Goal: Task Accomplishment & Management: Manage account settings

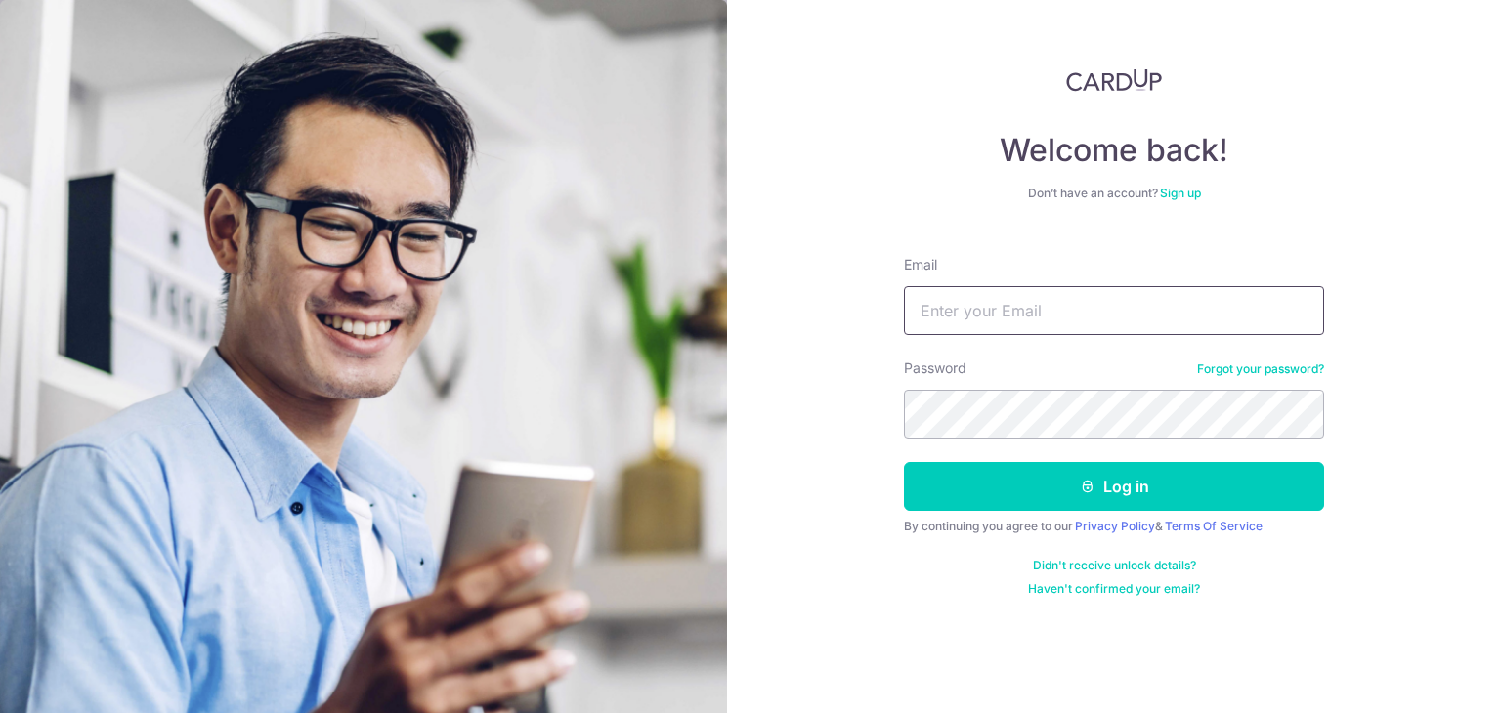
click at [991, 307] on input "Email" at bounding box center [1114, 310] width 420 height 49
type input "[EMAIL_ADDRESS][DOMAIN_NAME]"
click at [904, 462] on button "Log in" at bounding box center [1114, 486] width 420 height 49
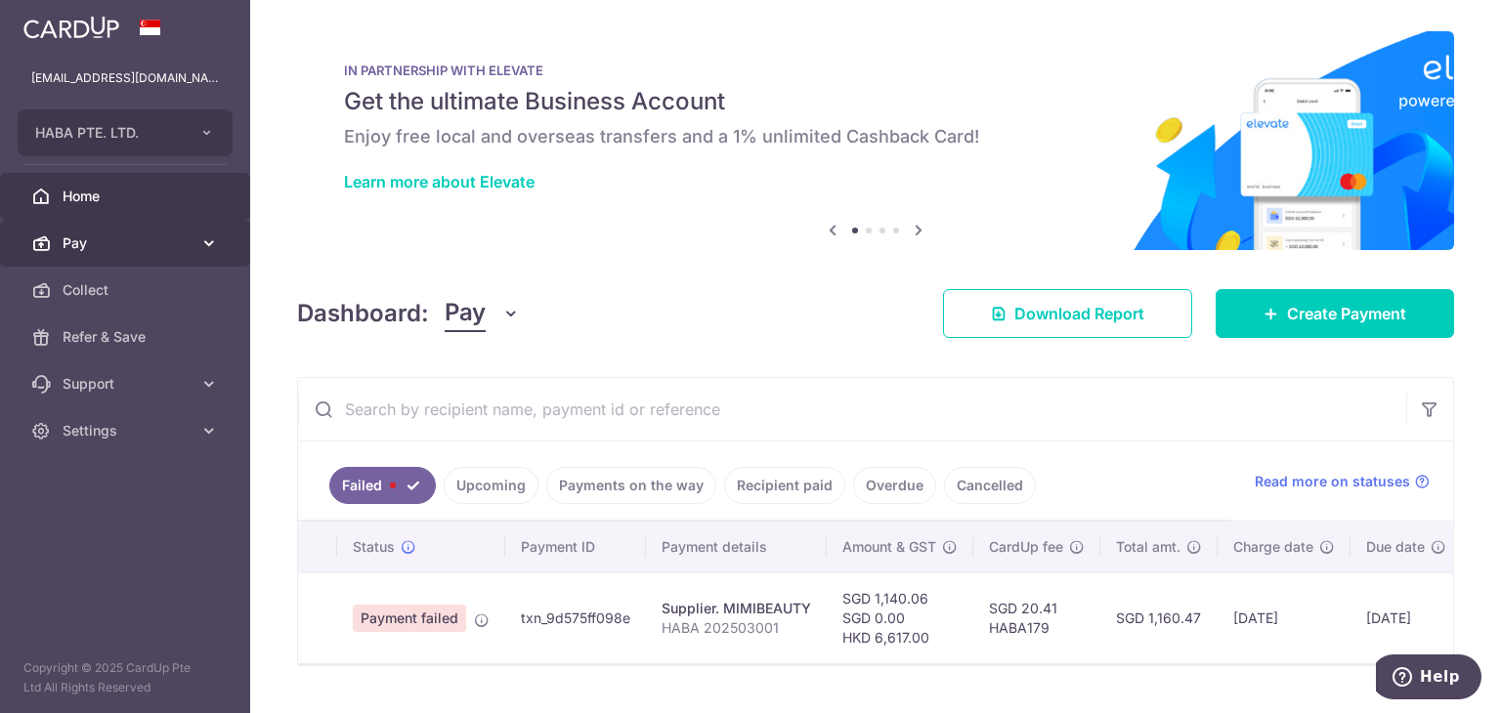
click at [148, 248] on span "Pay" at bounding box center [127, 244] width 129 height 20
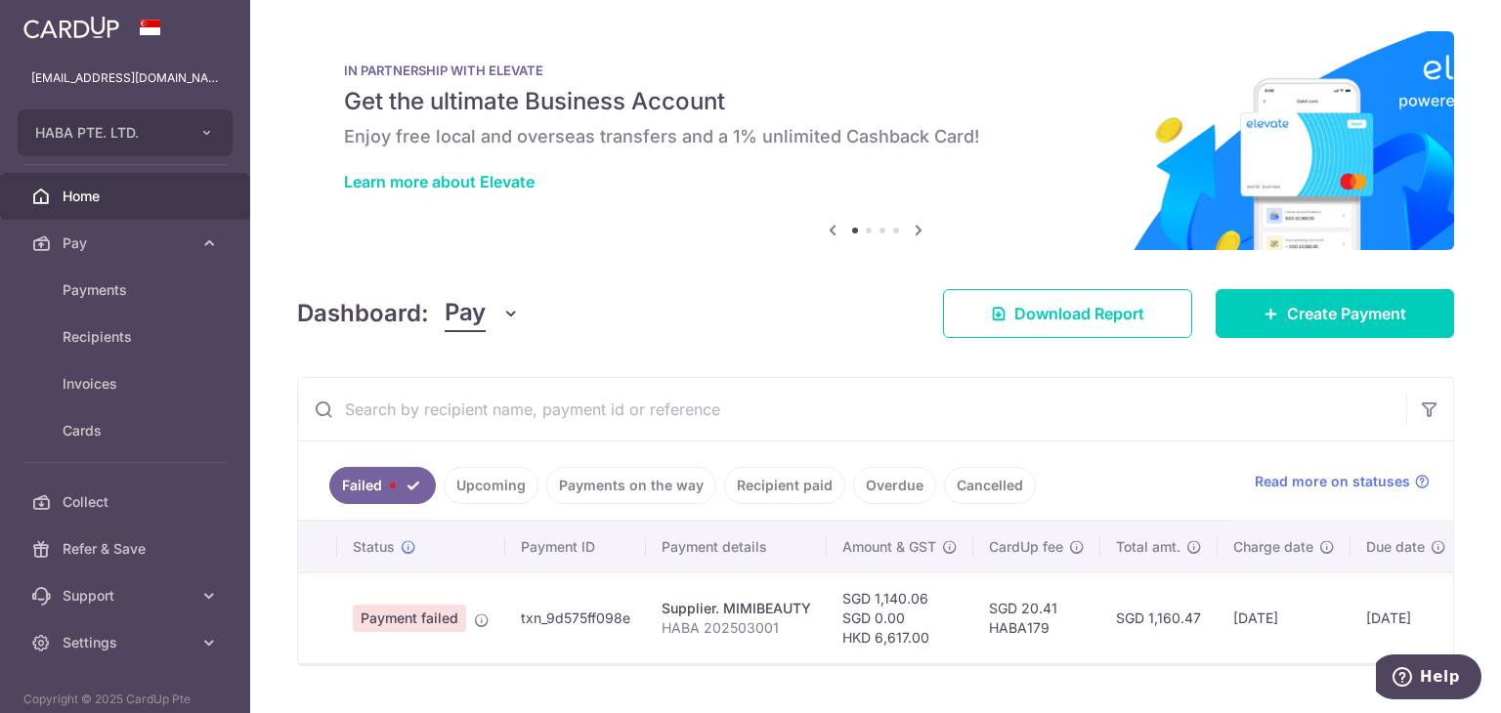
click at [812, 485] on link "Recipient paid" at bounding box center [784, 485] width 121 height 37
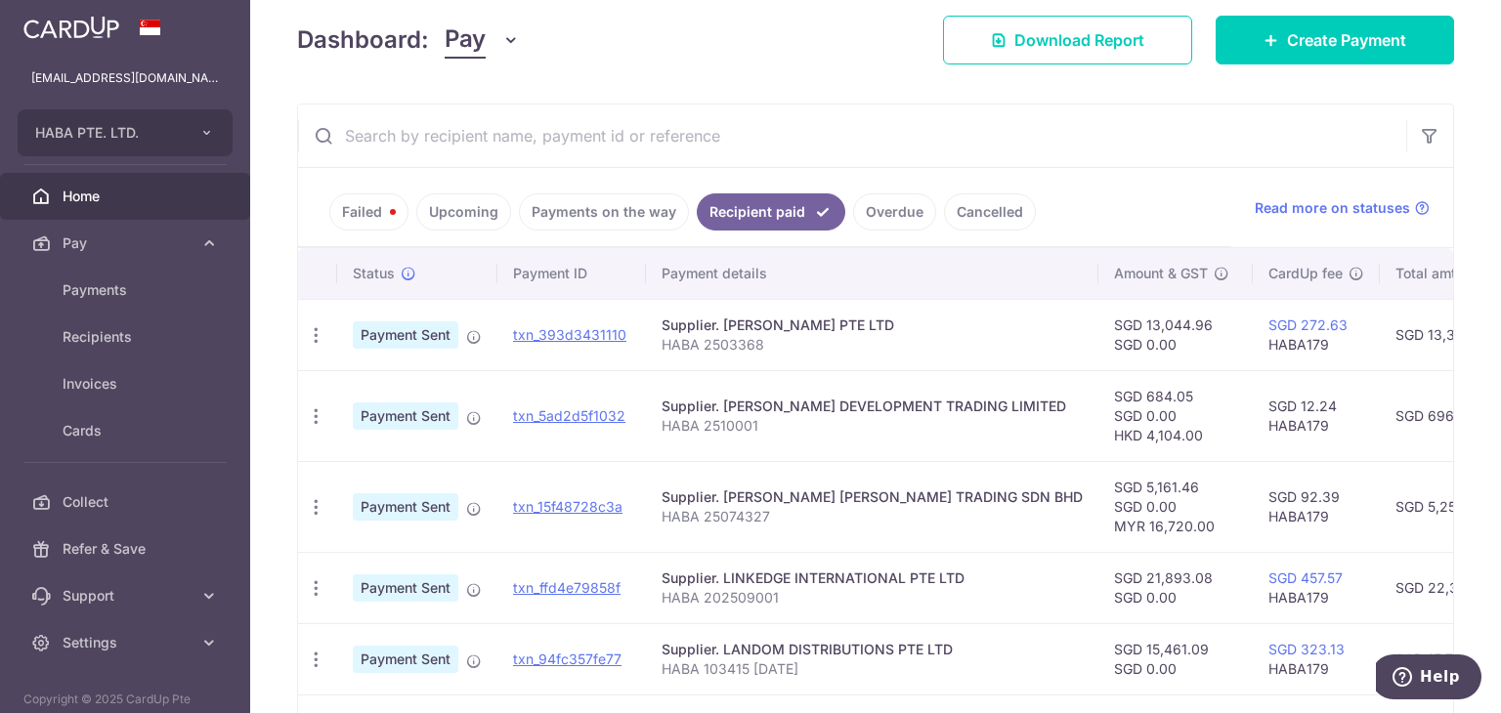
scroll to position [371, 0]
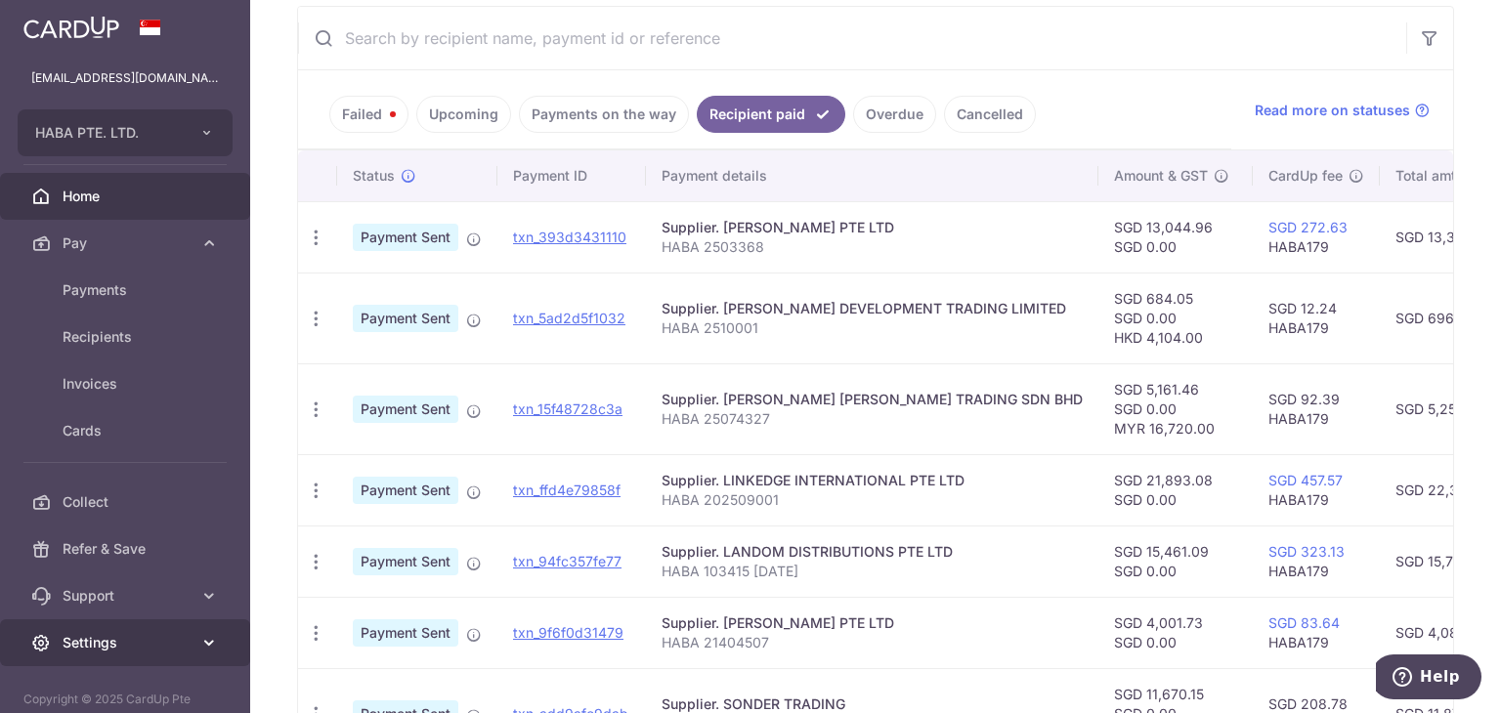
click at [112, 647] on span "Settings" at bounding box center [127, 643] width 129 height 20
click at [105, 659] on link "Settings" at bounding box center [125, 643] width 250 height 47
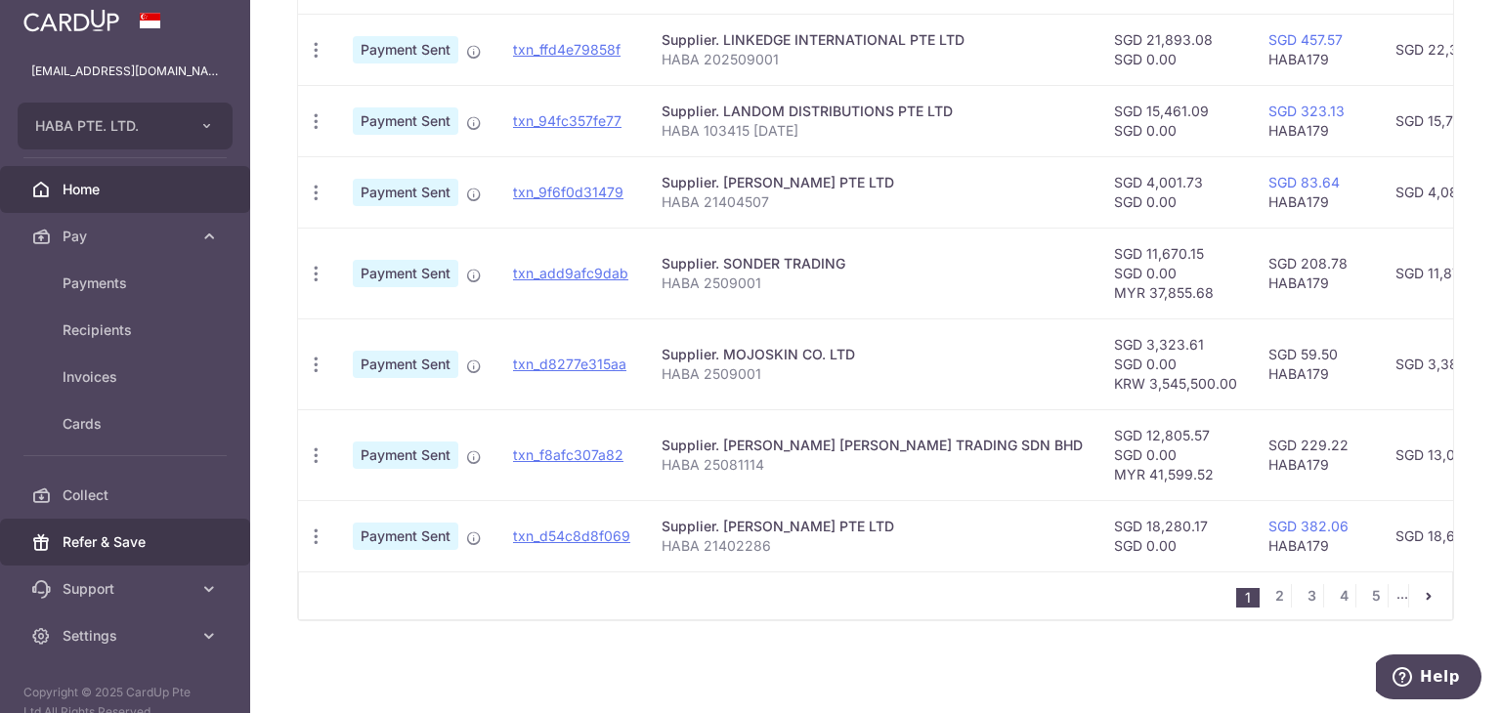
scroll to position [0, 0]
